Goal: Transaction & Acquisition: Purchase product/service

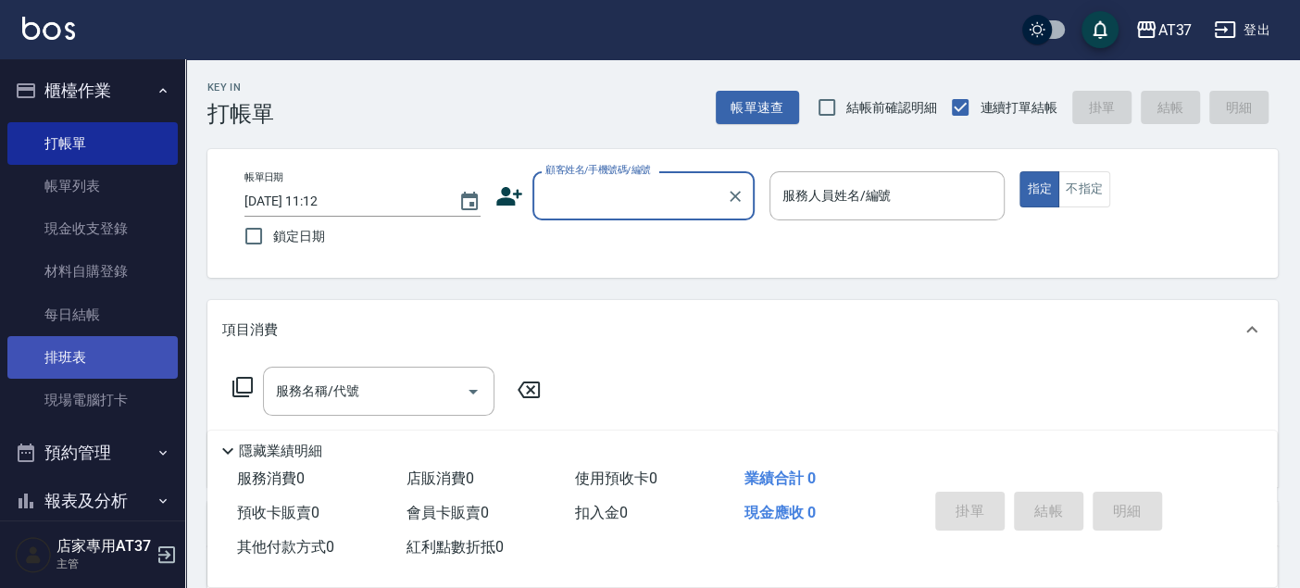
click at [105, 361] on link "排班表" at bounding box center [92, 357] width 170 height 43
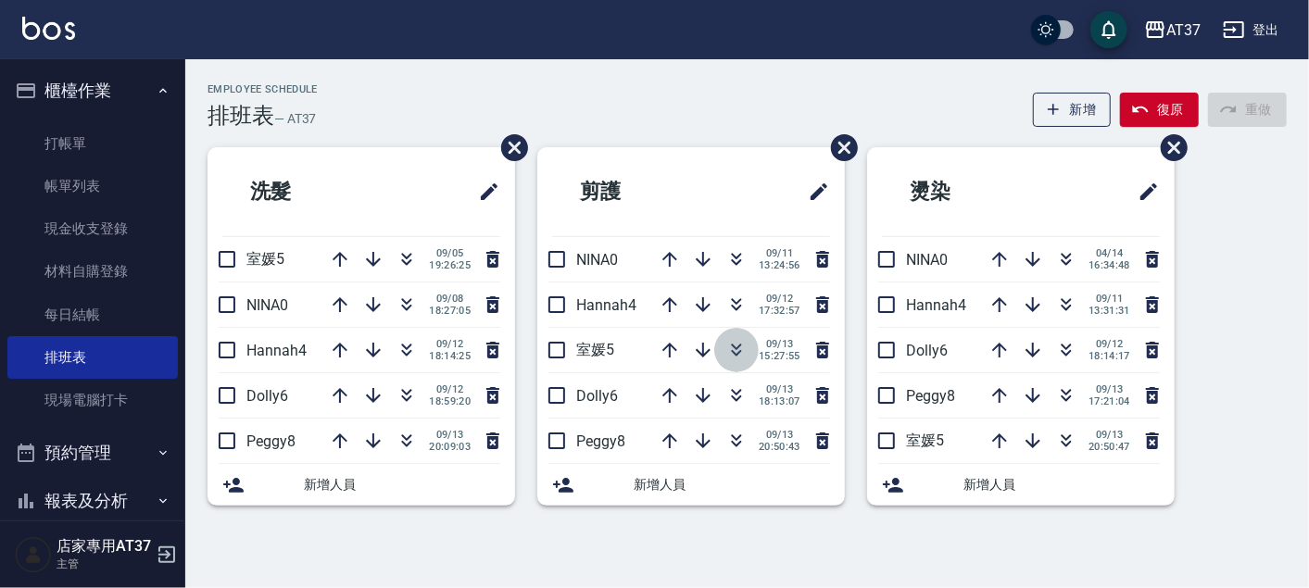
click at [732, 350] on icon "button" at bounding box center [737, 353] width 10 height 6
click at [1065, 348] on icon "button" at bounding box center [1066, 347] width 10 height 6
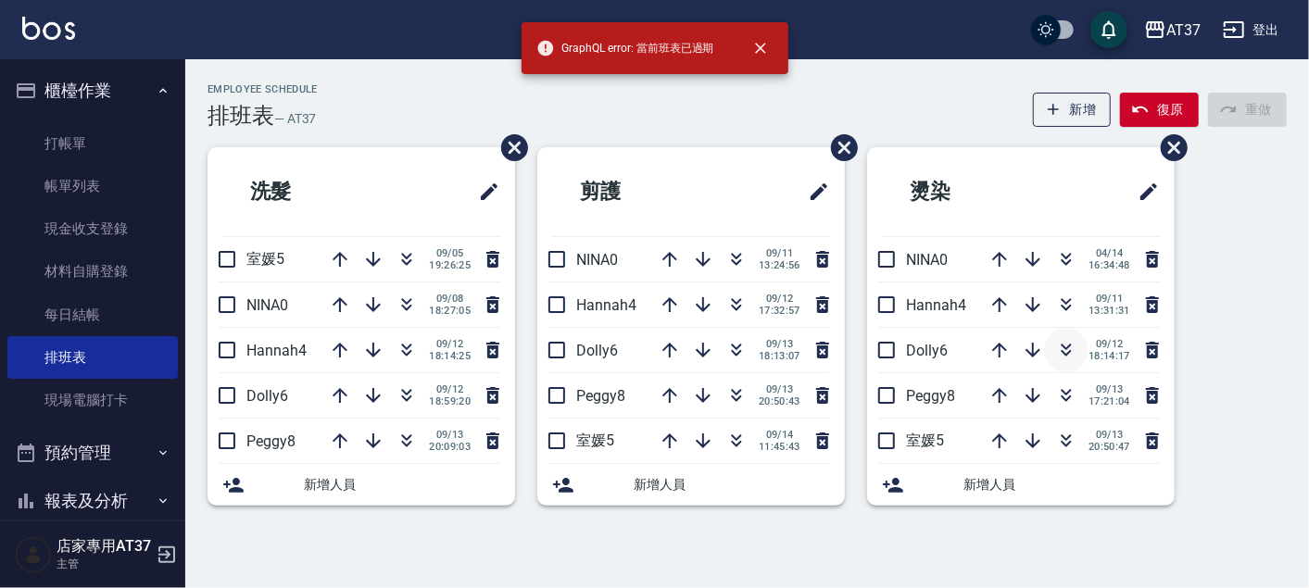
click at [1068, 345] on icon "button" at bounding box center [1066, 347] width 10 height 6
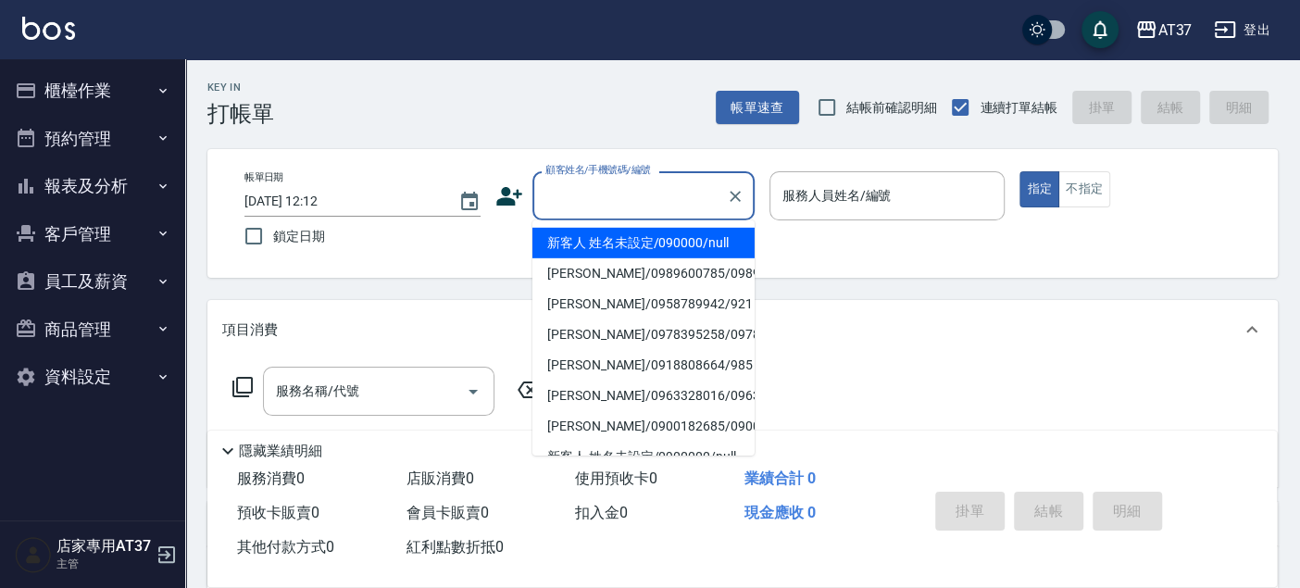
click at [633, 247] on li "新客人 姓名未設定/090000/null" at bounding box center [644, 243] width 222 height 31
type input "新客人 姓名未設定/090000/null"
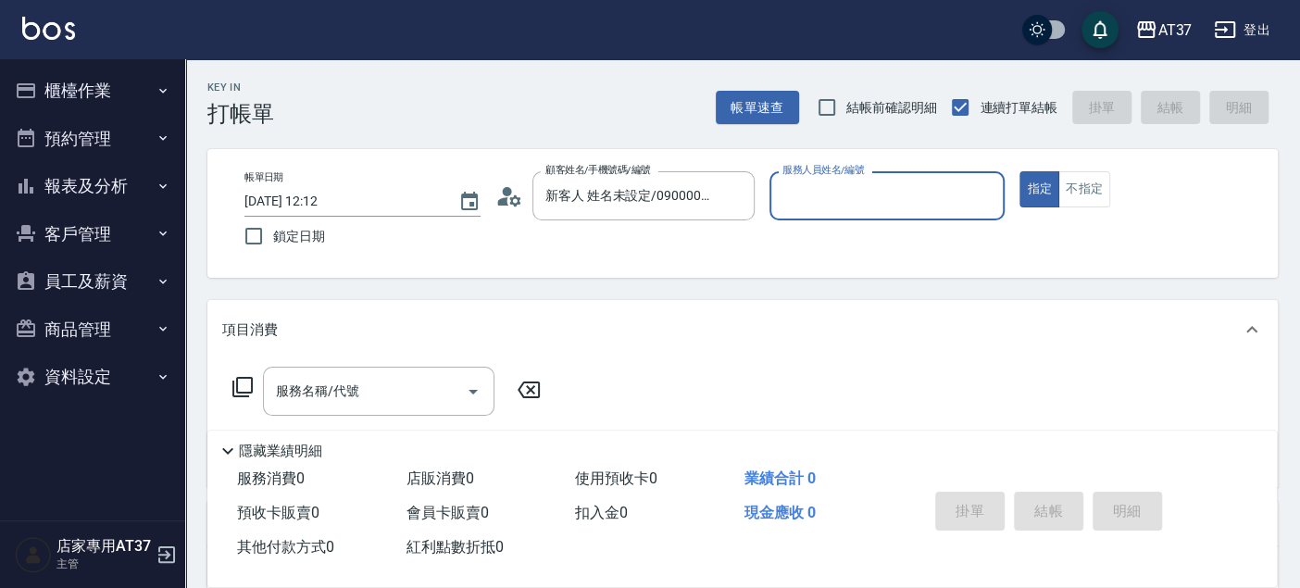
click at [891, 198] on input "服務人員姓名/編號" at bounding box center [888, 196] width 220 height 32
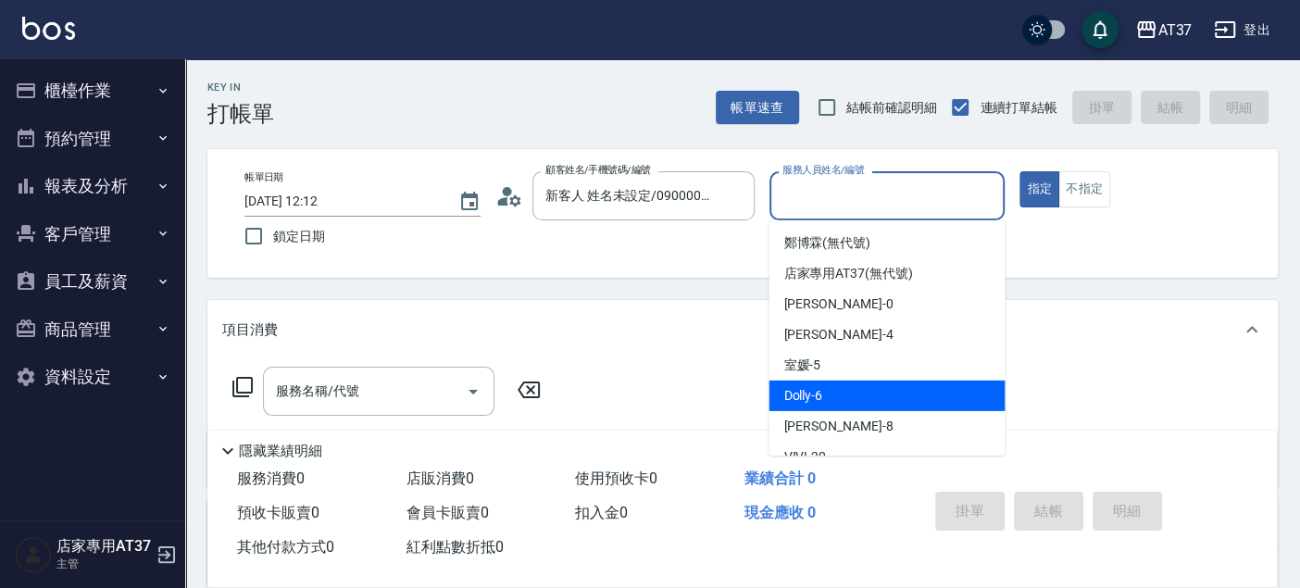
click at [932, 381] on div "Dolly -6" at bounding box center [887, 396] width 236 height 31
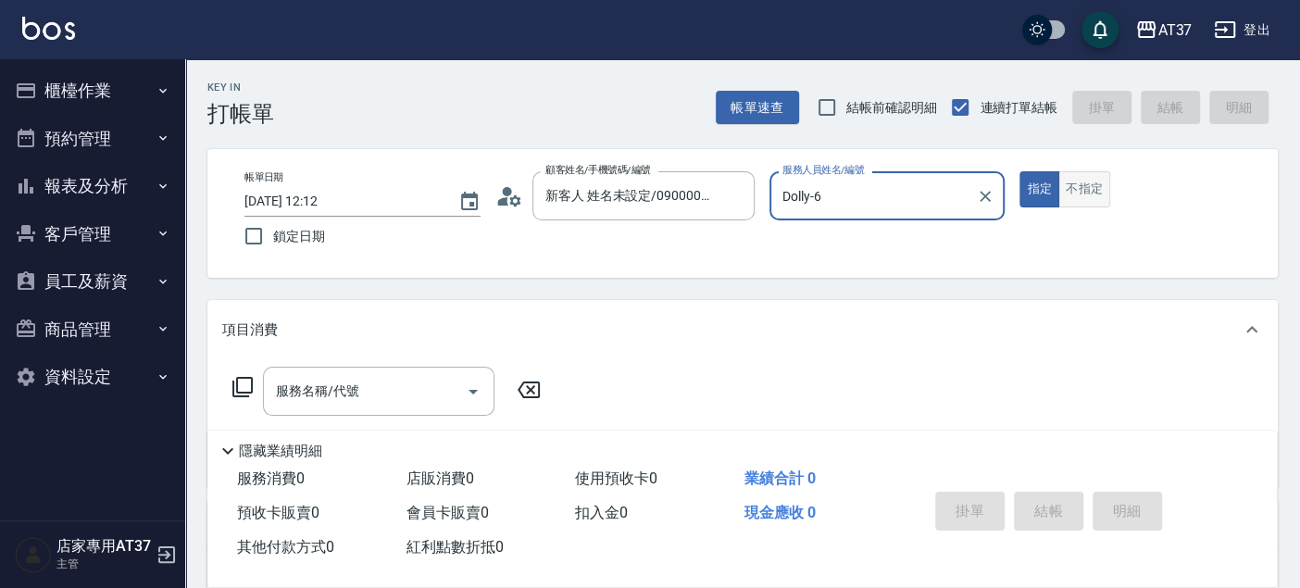
click at [1088, 185] on button "不指定" at bounding box center [1085, 189] width 52 height 36
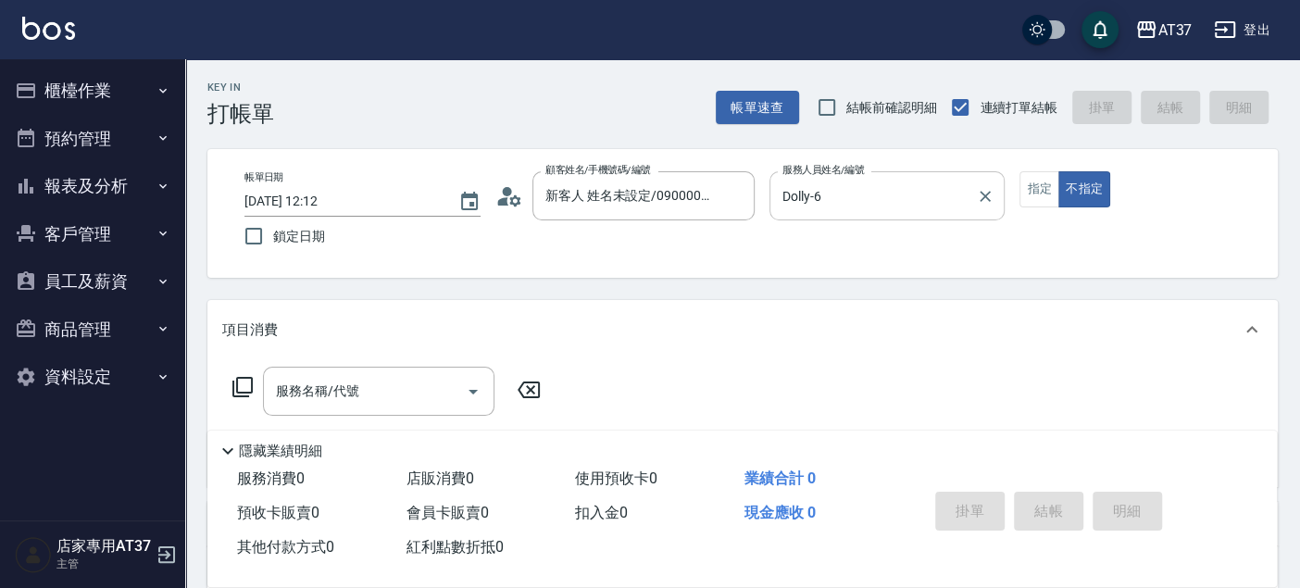
click at [797, 194] on input "Dolly-6" at bounding box center [874, 196] width 192 height 32
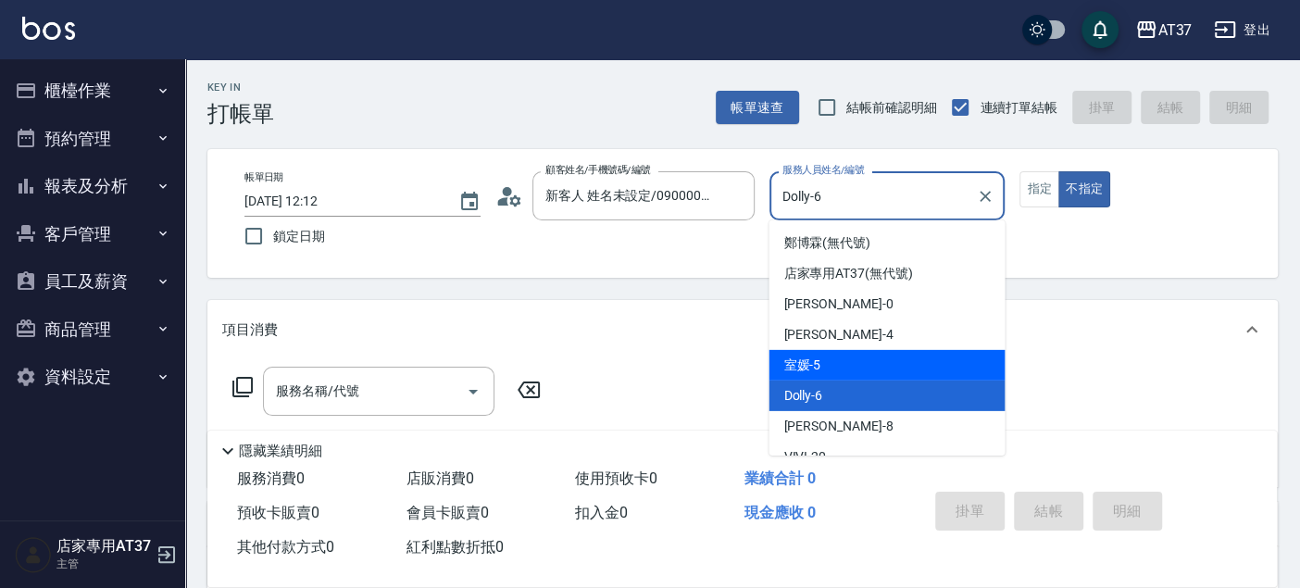
click at [860, 356] on div "室媛 -5" at bounding box center [887, 365] width 236 height 31
type input "室媛-5"
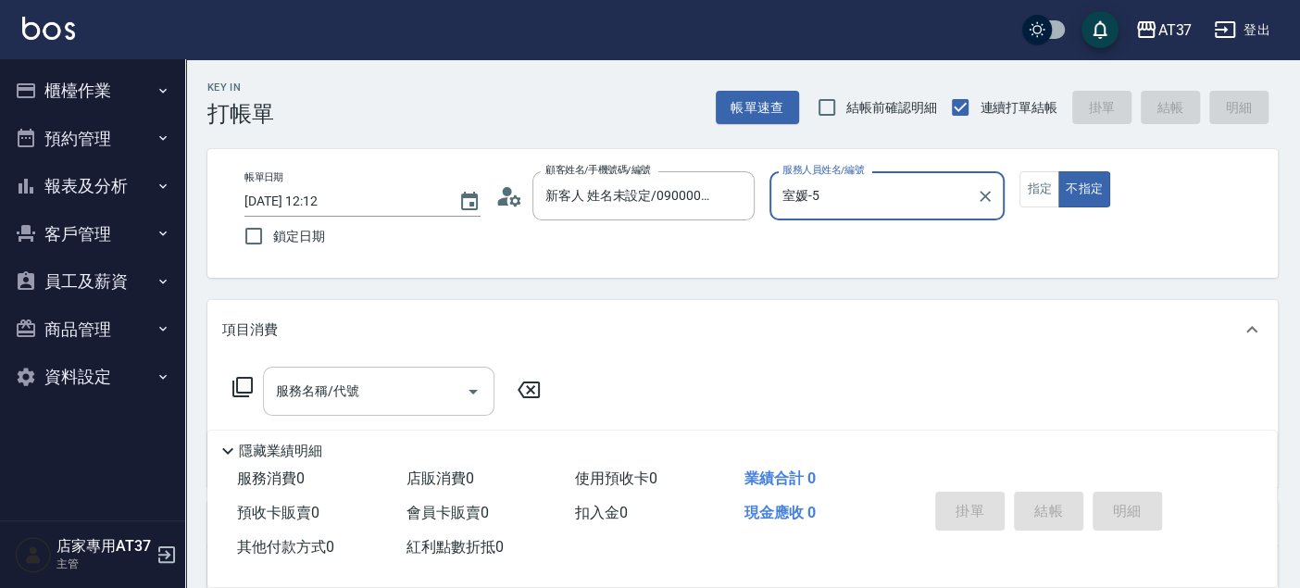
click at [378, 383] on input "服務名稱/代號" at bounding box center [364, 391] width 187 height 32
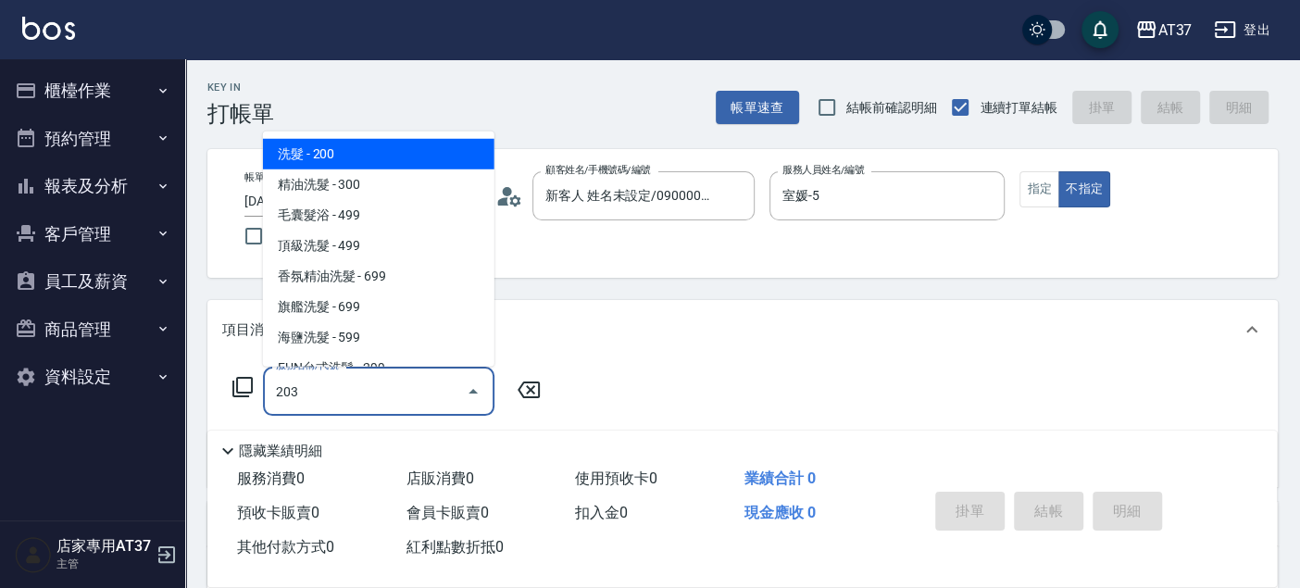
type input "B級洗+剪(203)"
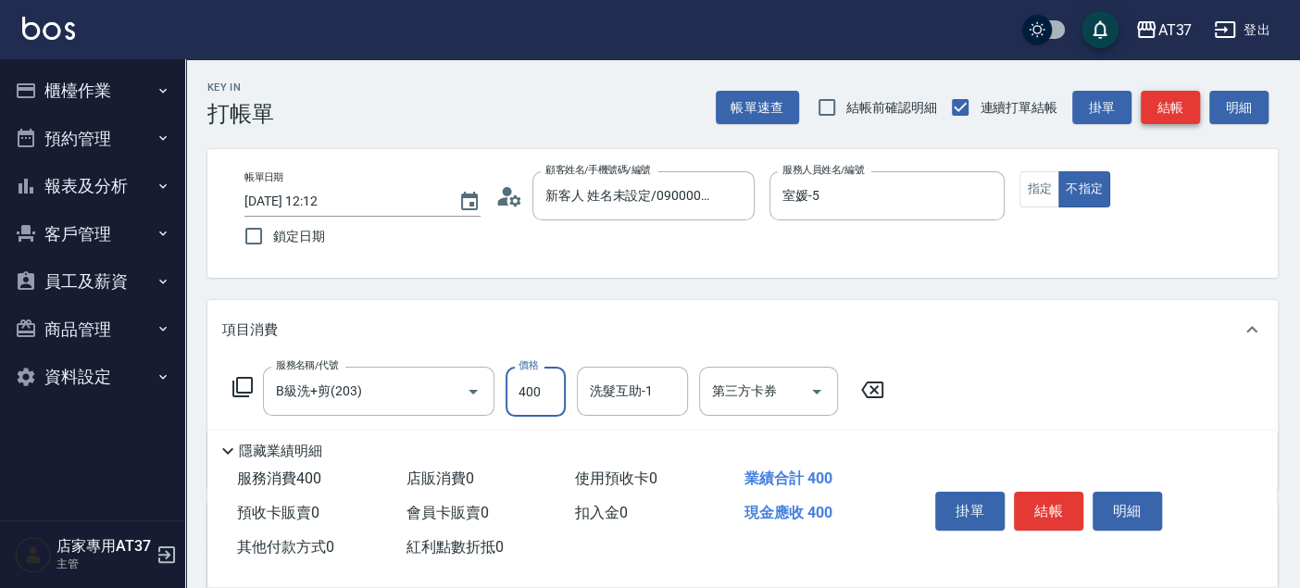
click at [1169, 107] on button "結帳" at bounding box center [1170, 108] width 59 height 34
